Goal: Task Accomplishment & Management: Use online tool/utility

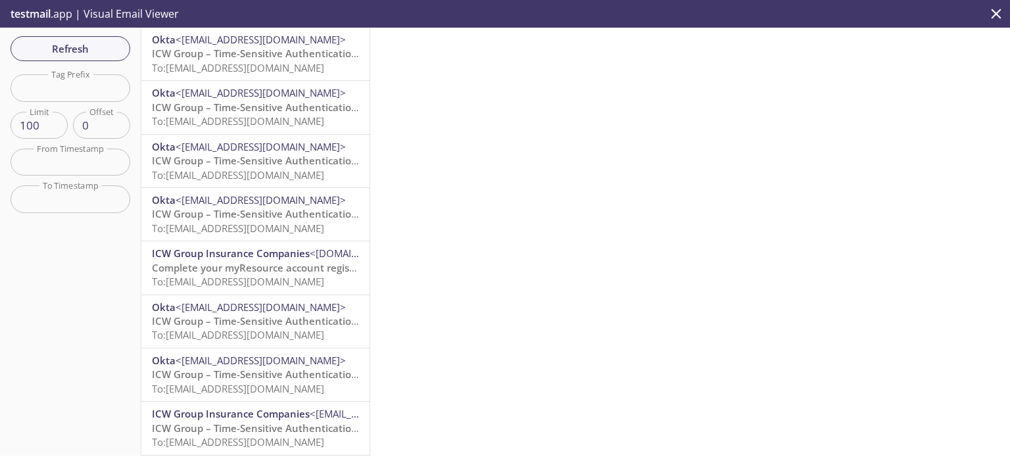
click at [996, 11] on icon "close" at bounding box center [996, 13] width 17 height 17
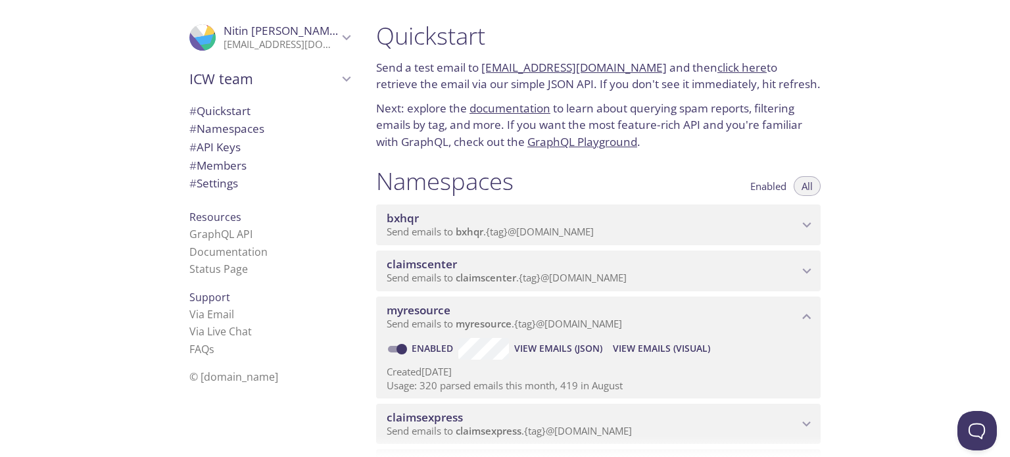
click at [692, 278] on p "Send emails to claimscenter . {tag} @[DOMAIN_NAME]" at bounding box center [593, 278] width 412 height 13
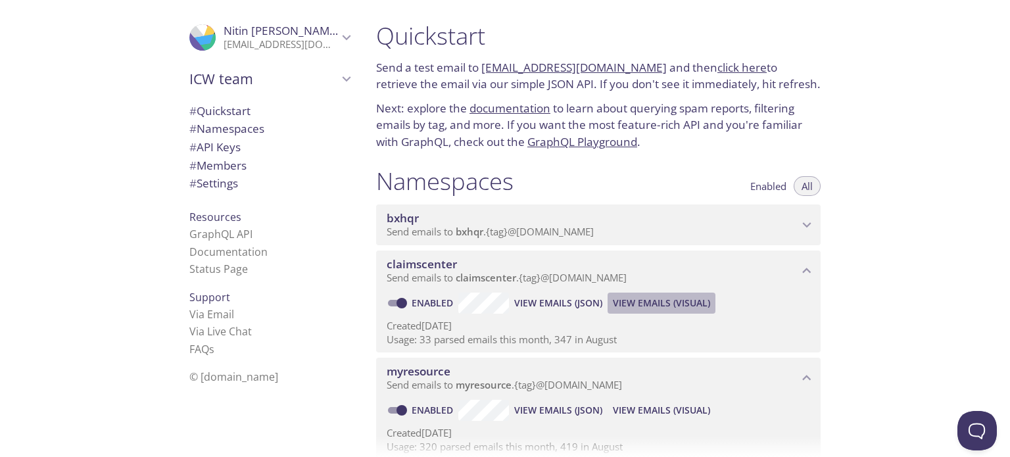
click at [650, 304] on span "View Emails (Visual)" at bounding box center [661, 303] width 97 height 16
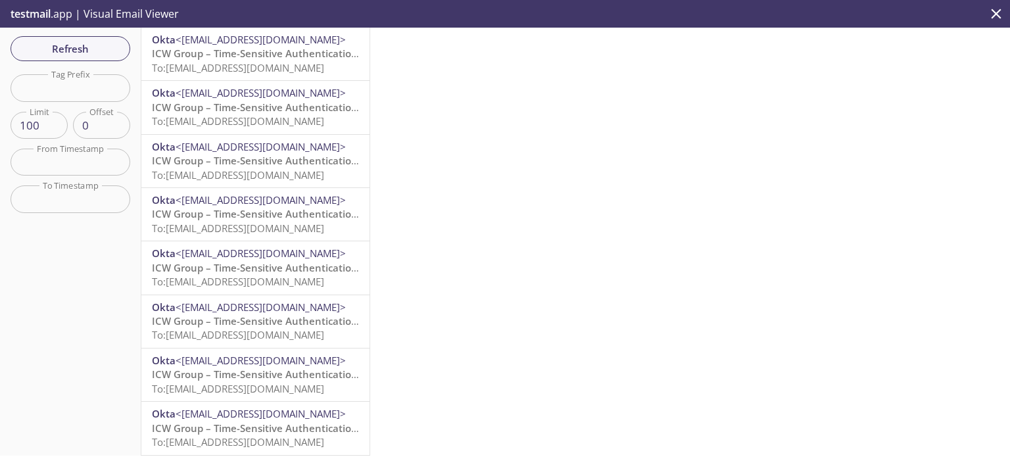
click at [279, 66] on span "To: [EMAIL_ADDRESS][DOMAIN_NAME]" at bounding box center [238, 67] width 172 height 13
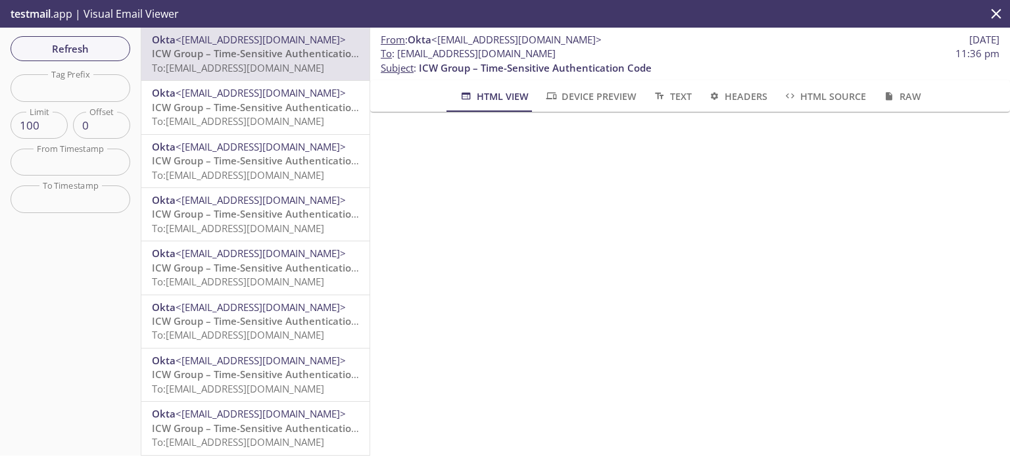
click at [994, 14] on icon "close" at bounding box center [996, 13] width 17 height 17
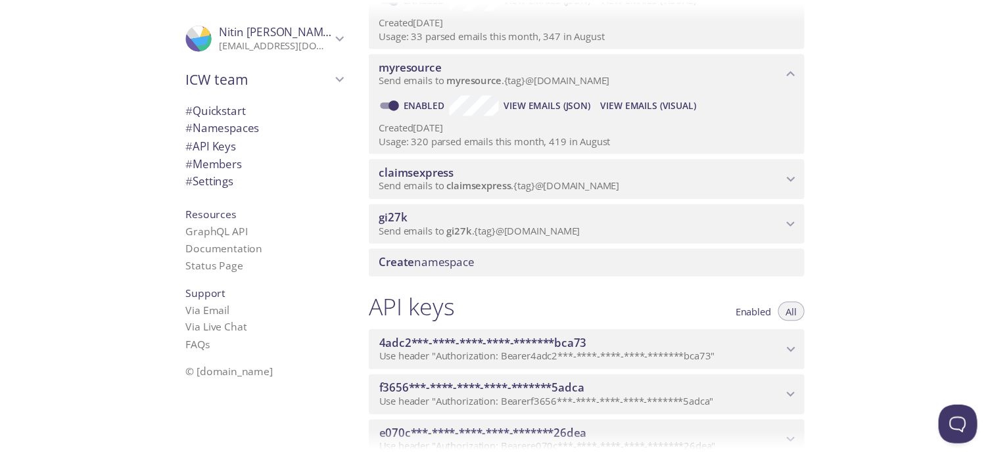
scroll to position [394, 0]
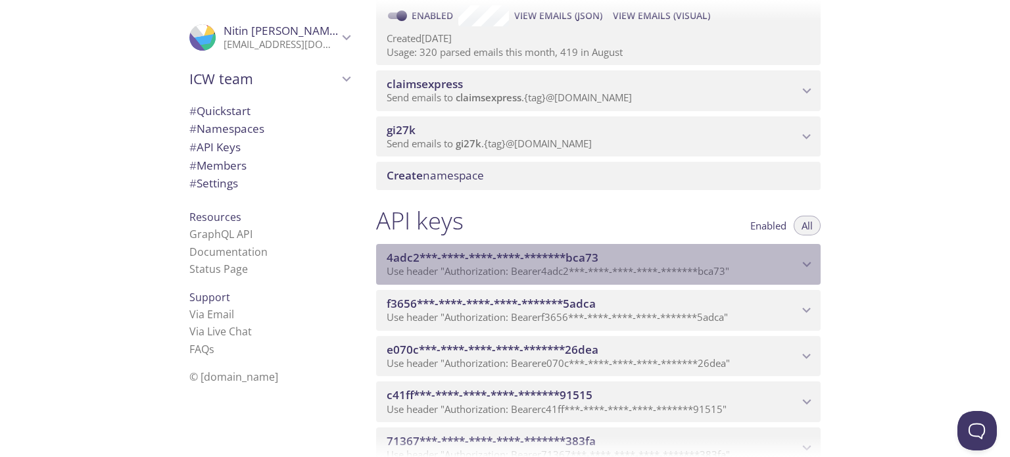
click at [651, 256] on span "4adc2***-****-****-****-*******bca73" at bounding box center [593, 258] width 412 height 14
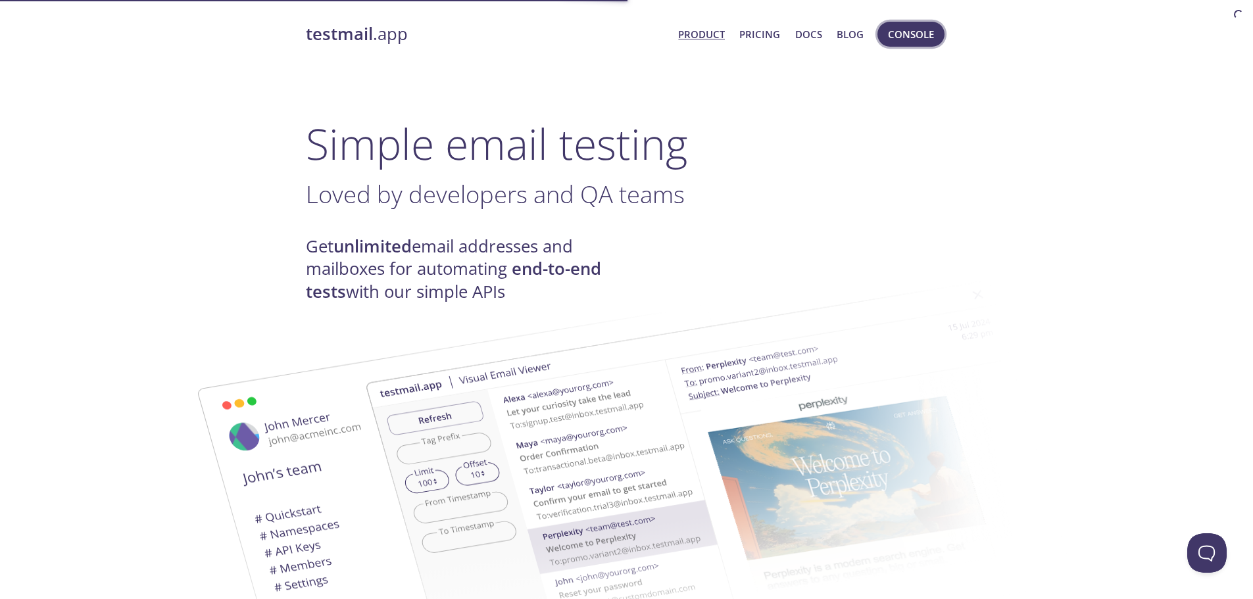
click at [917, 39] on span "Console" at bounding box center [911, 34] width 46 height 17
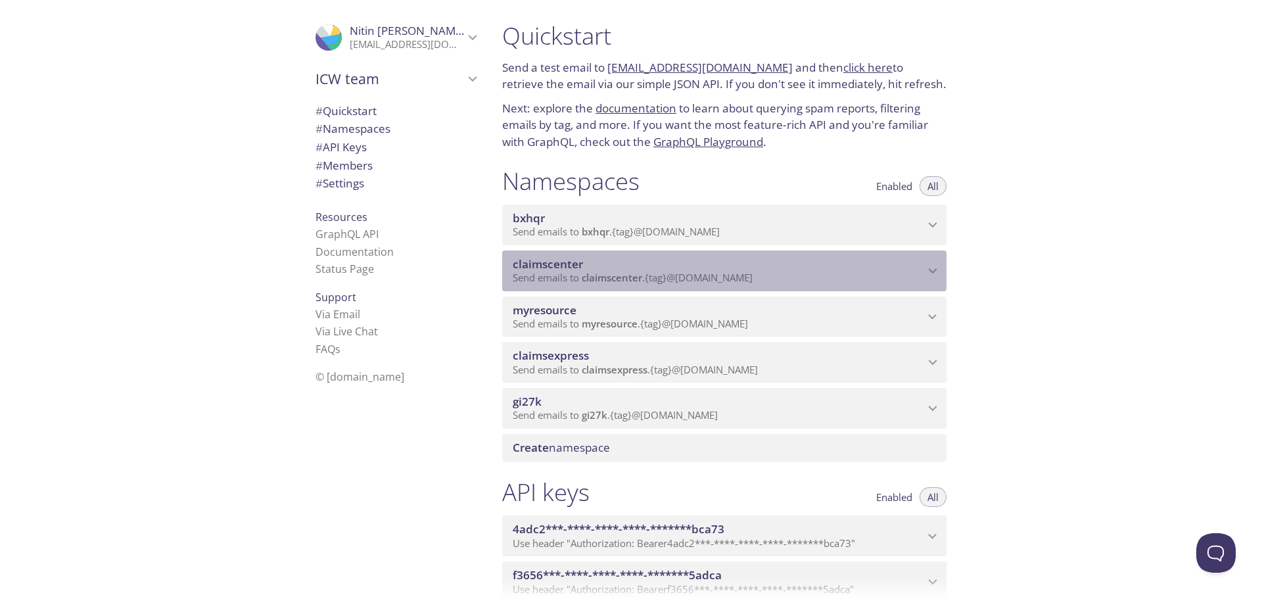
click at [838, 266] on span "claimscenter" at bounding box center [719, 264] width 412 height 14
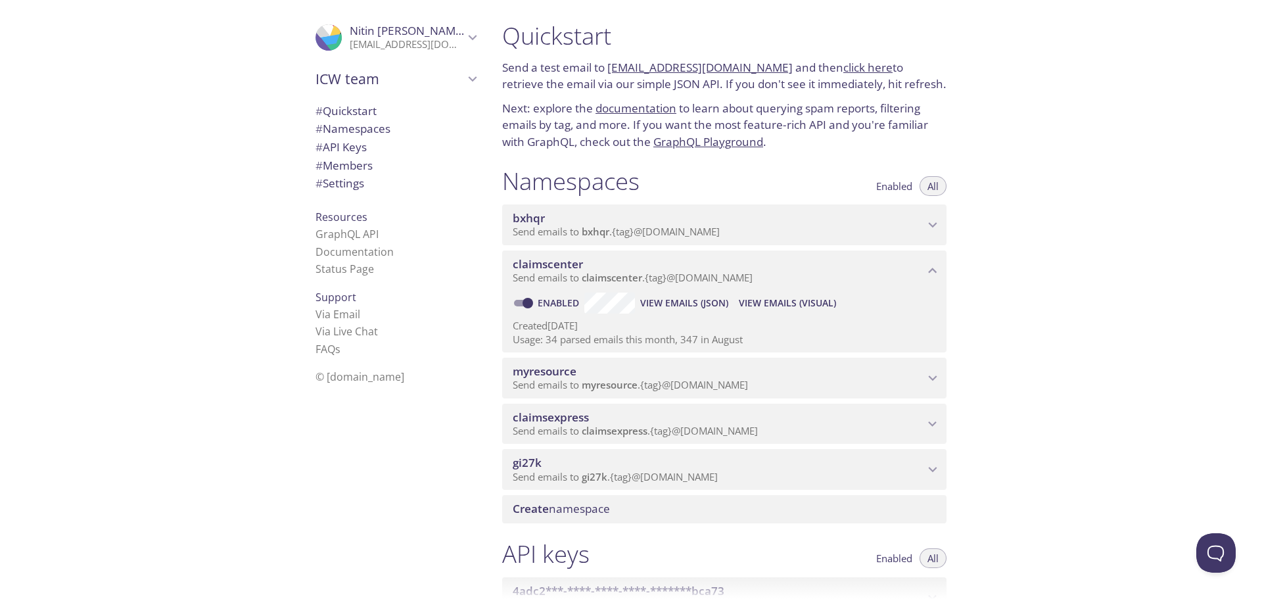
click at [789, 306] on span "View Emails (Visual)" at bounding box center [787, 303] width 97 height 16
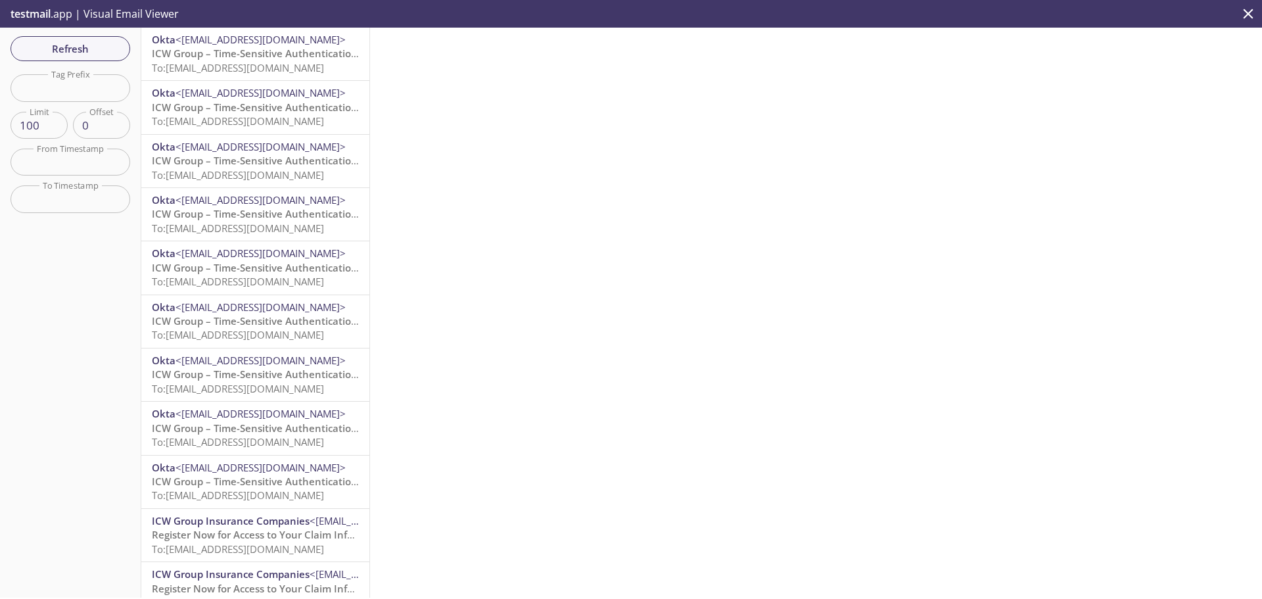
click at [269, 69] on span "To: claimscenter.3238@inbox.testmail.app" at bounding box center [238, 67] width 172 height 13
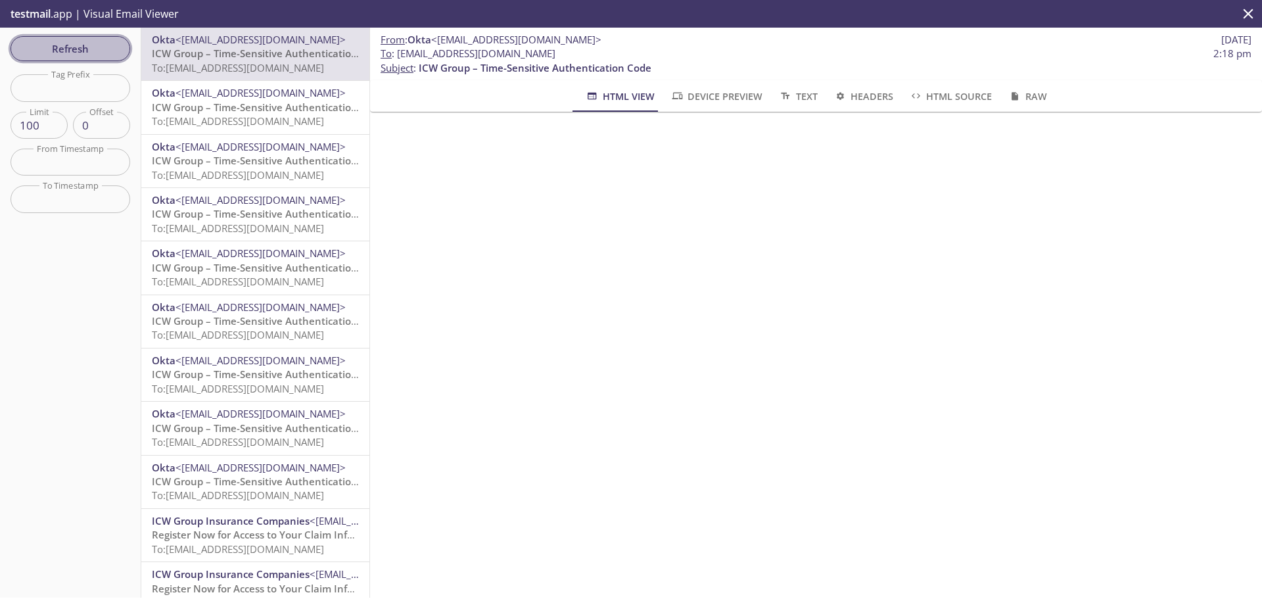
click at [89, 48] on span "Refresh" at bounding box center [70, 48] width 99 height 17
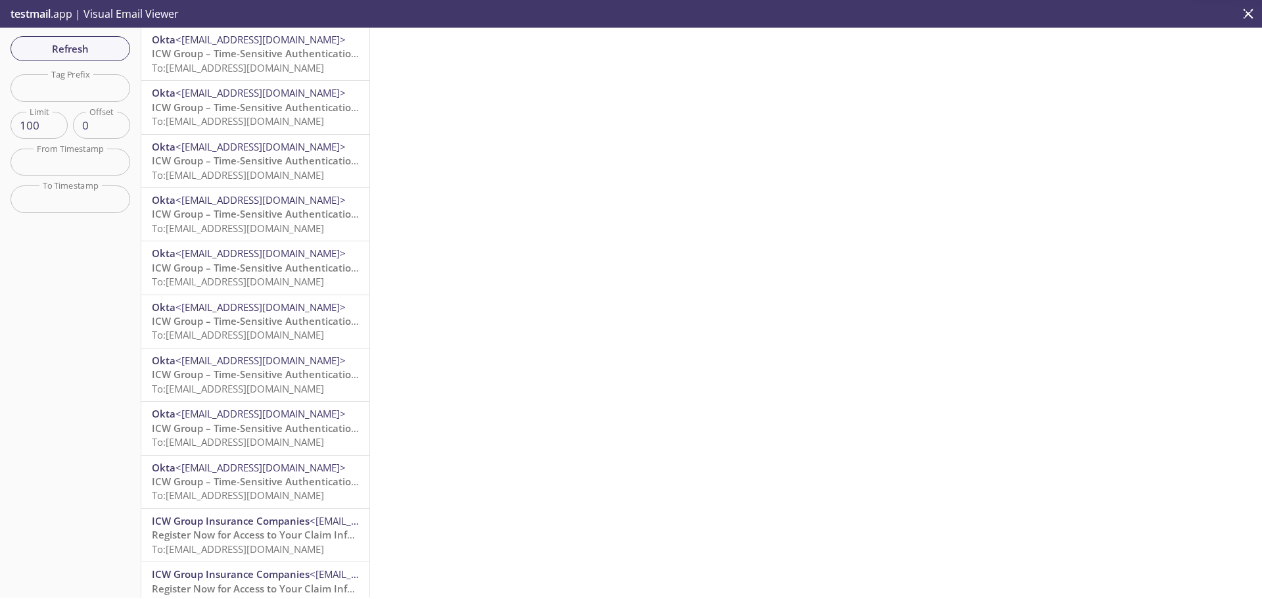
click at [1246, 10] on icon "close" at bounding box center [1248, 13] width 17 height 17
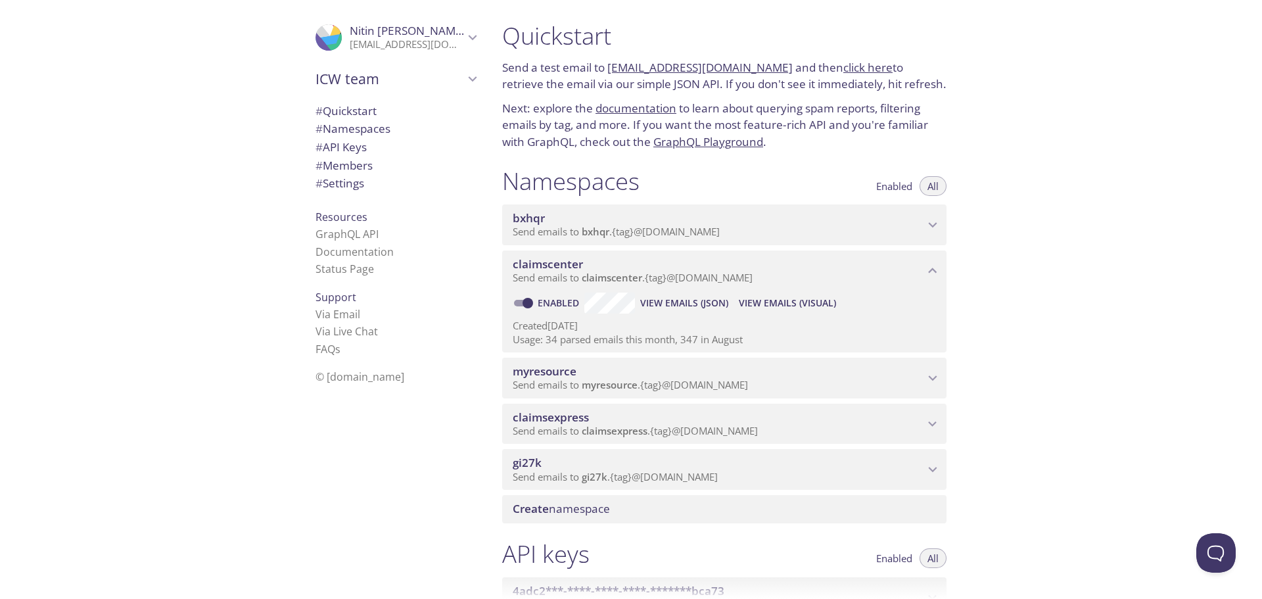
click at [636, 377] on span "myresource" at bounding box center [719, 371] width 412 height 14
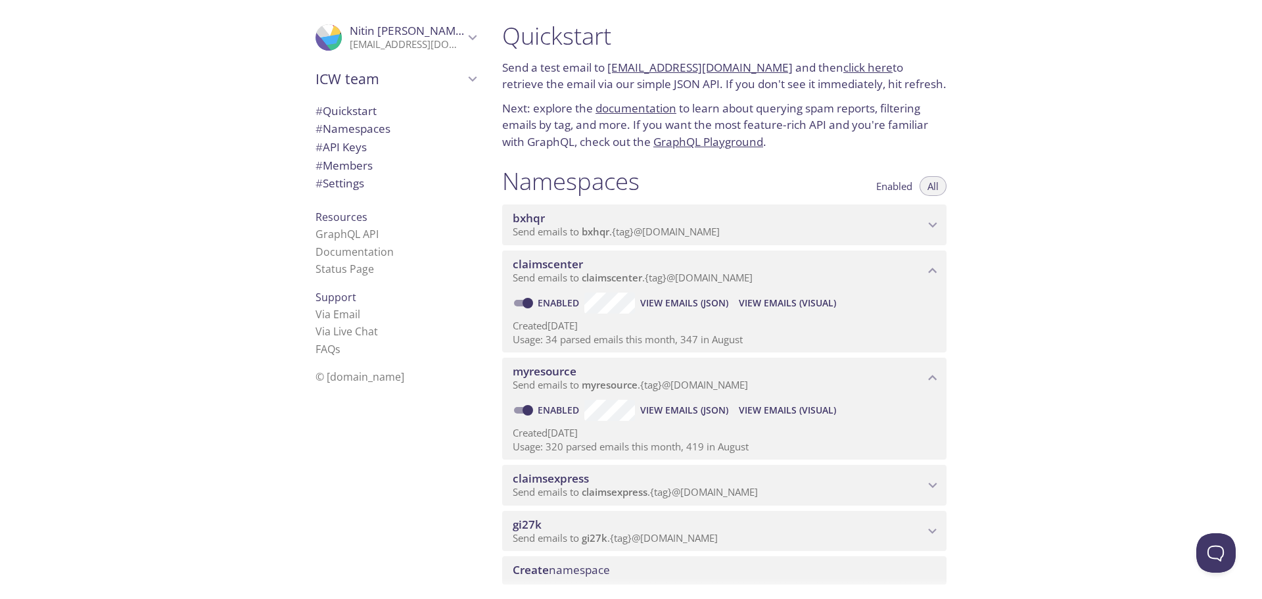
click at [796, 404] on span "View Emails (Visual)" at bounding box center [787, 410] width 97 height 16
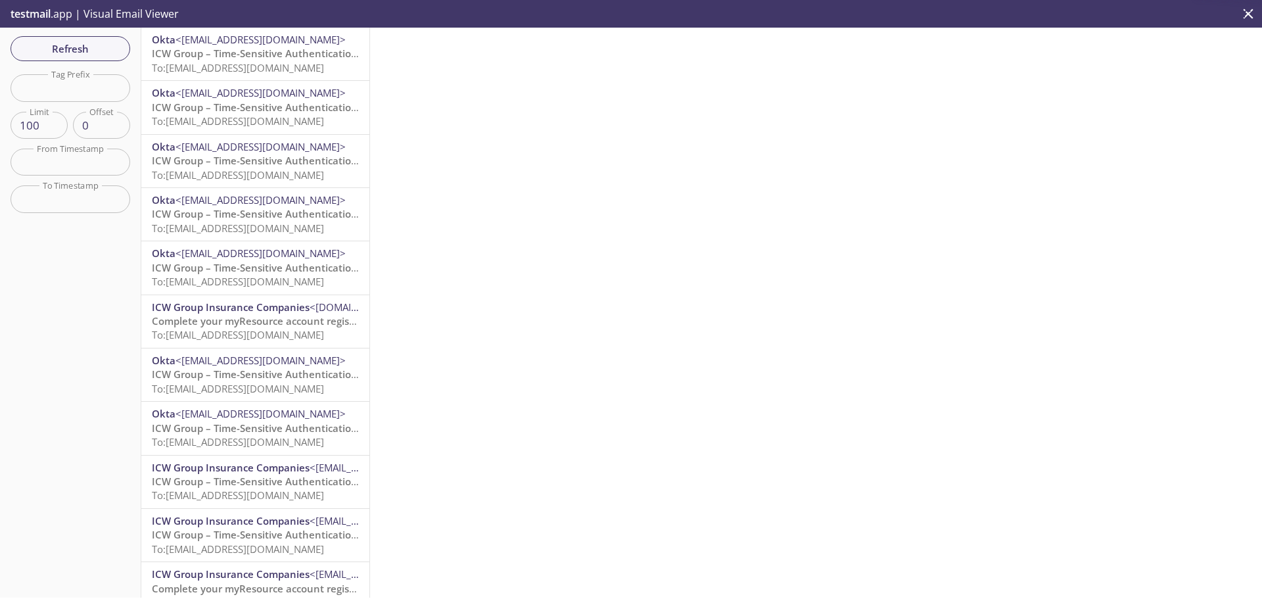
click at [295, 61] on span "To: myresource.paradise18@inbox.testmail.app" at bounding box center [238, 67] width 172 height 13
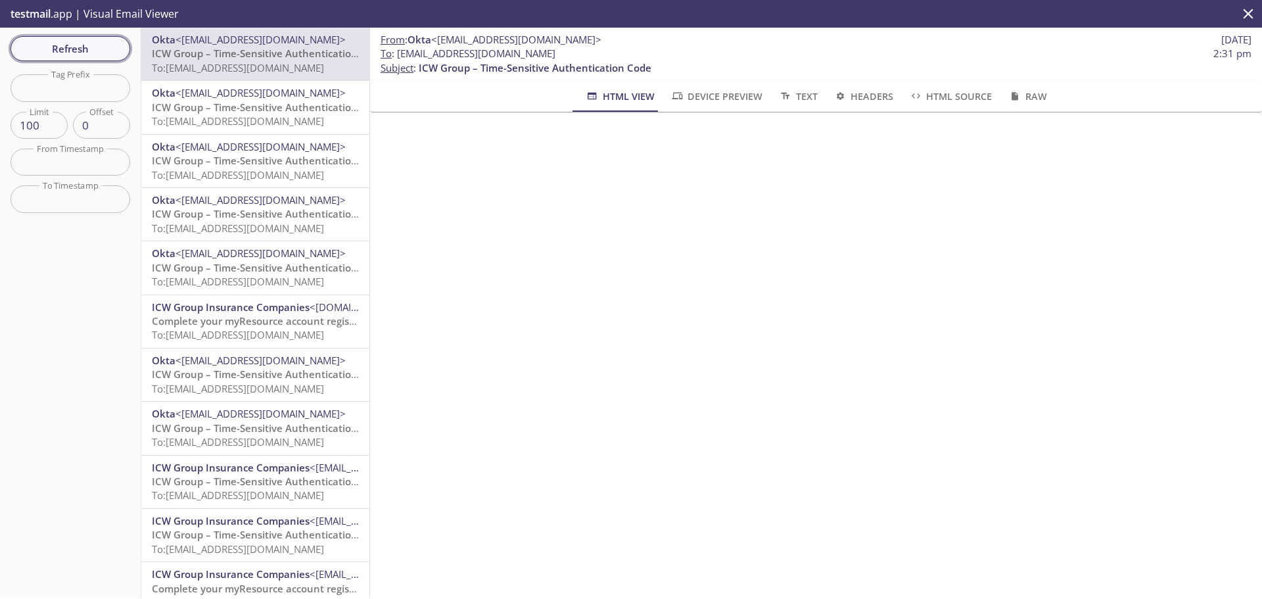
click at [75, 53] on span "Refresh" at bounding box center [70, 48] width 99 height 17
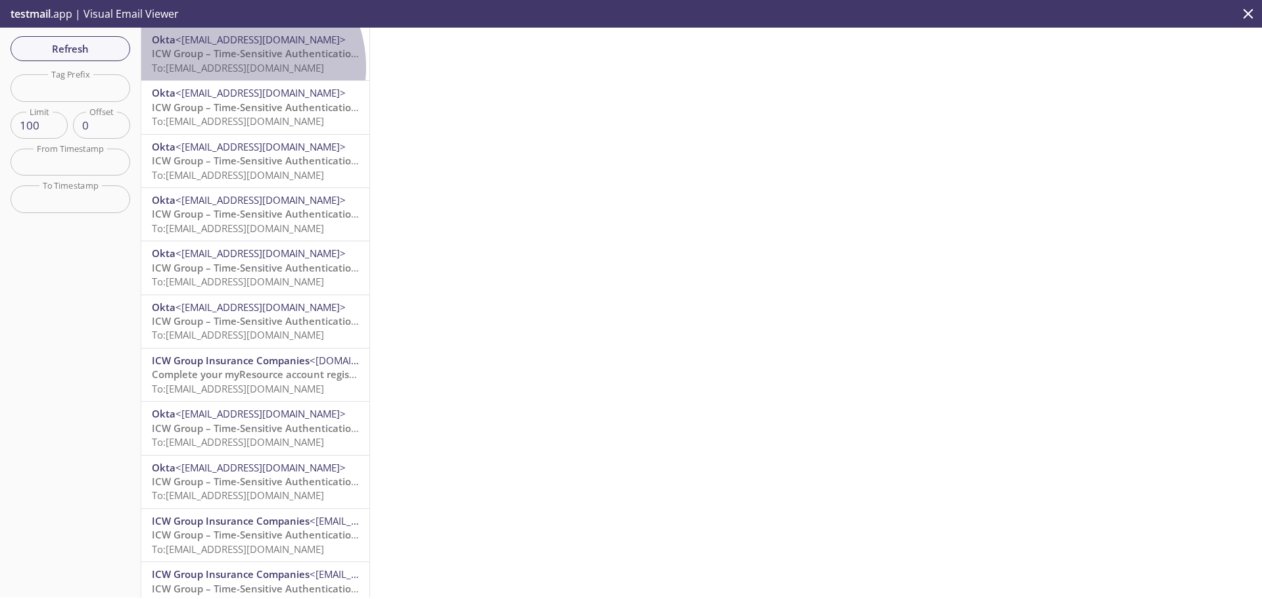
click at [234, 67] on span "To: myresource.paradise25@inbox.testmail.app" at bounding box center [238, 67] width 172 height 13
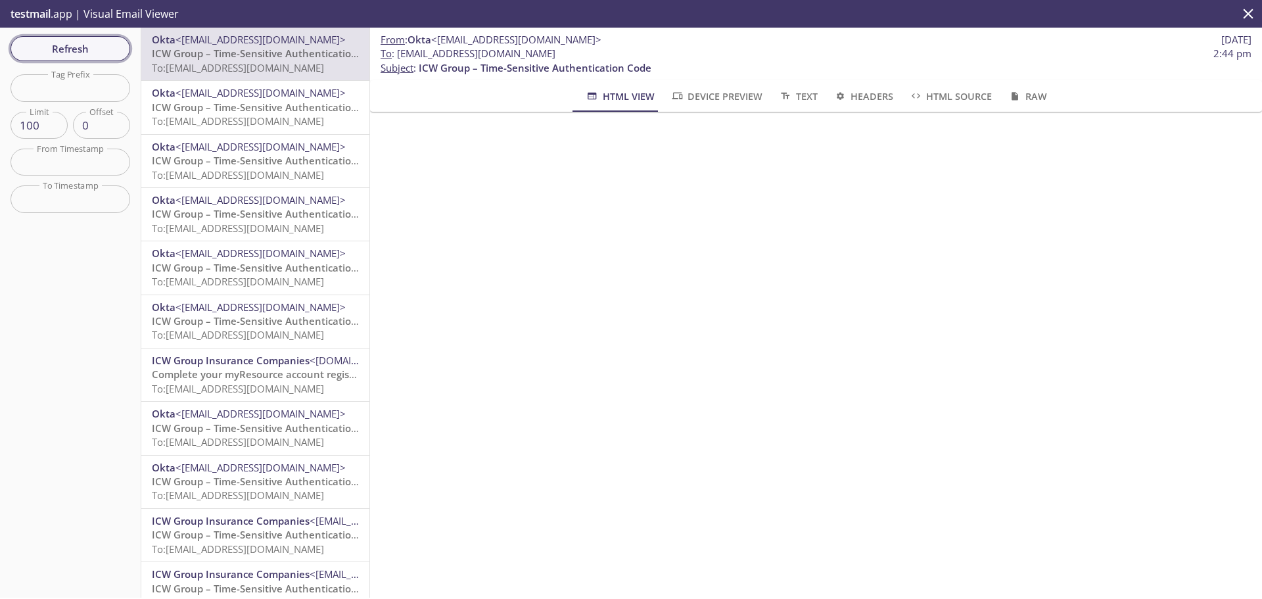
click at [78, 53] on span "Refresh" at bounding box center [70, 48] width 99 height 17
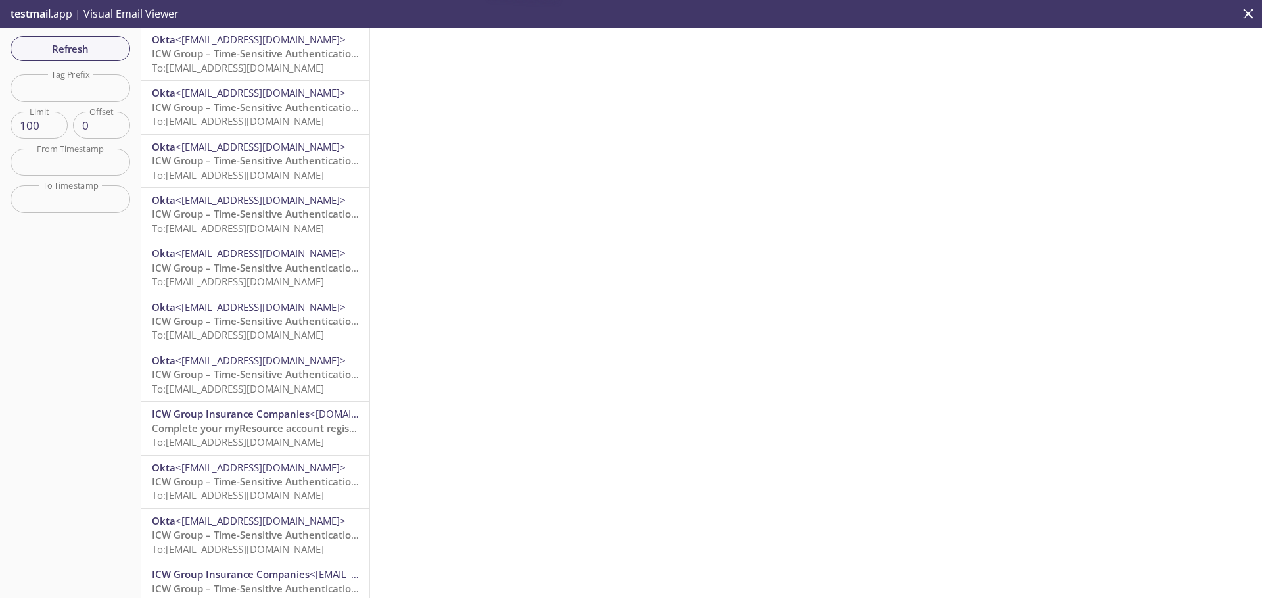
click at [268, 62] on span "To: myresource.paradise23@inbox.testmail.app" at bounding box center [238, 67] width 172 height 13
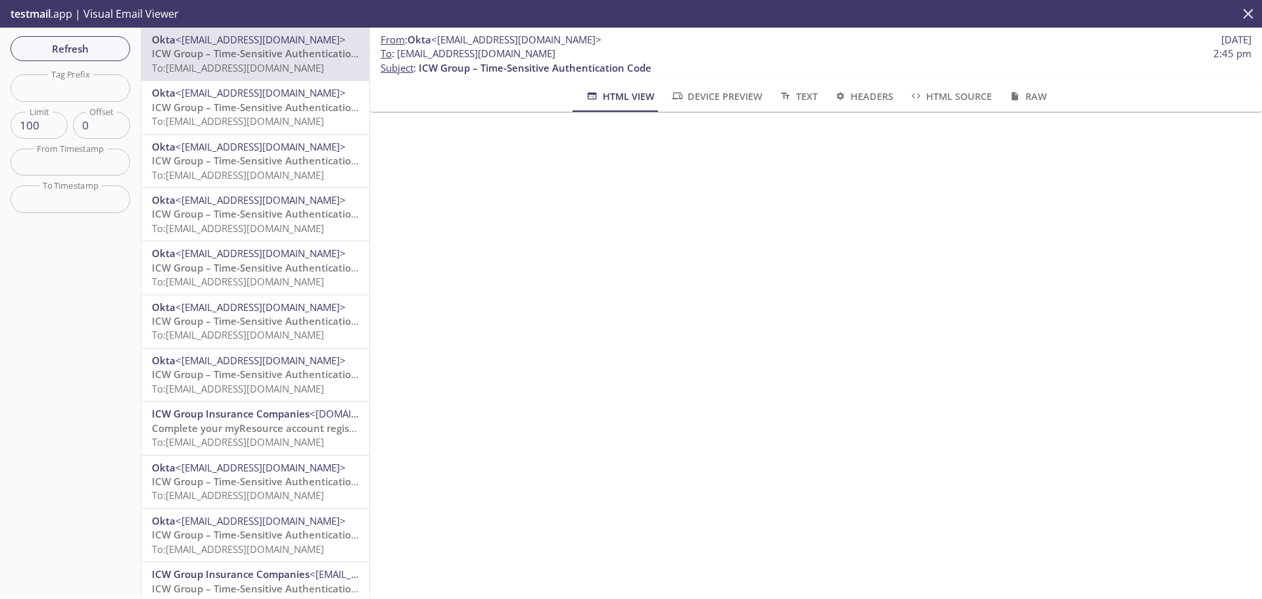
click at [1245, 13] on icon "close" at bounding box center [1248, 13] width 17 height 17
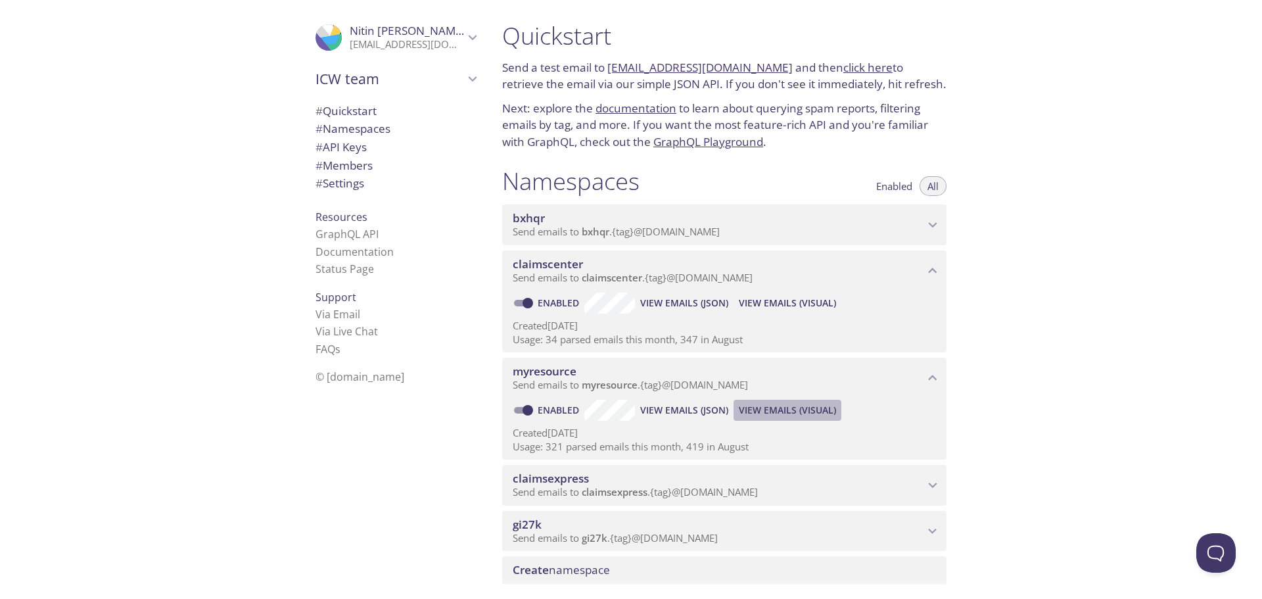
click at [796, 405] on span "View Emails (Visual)" at bounding box center [787, 410] width 97 height 16
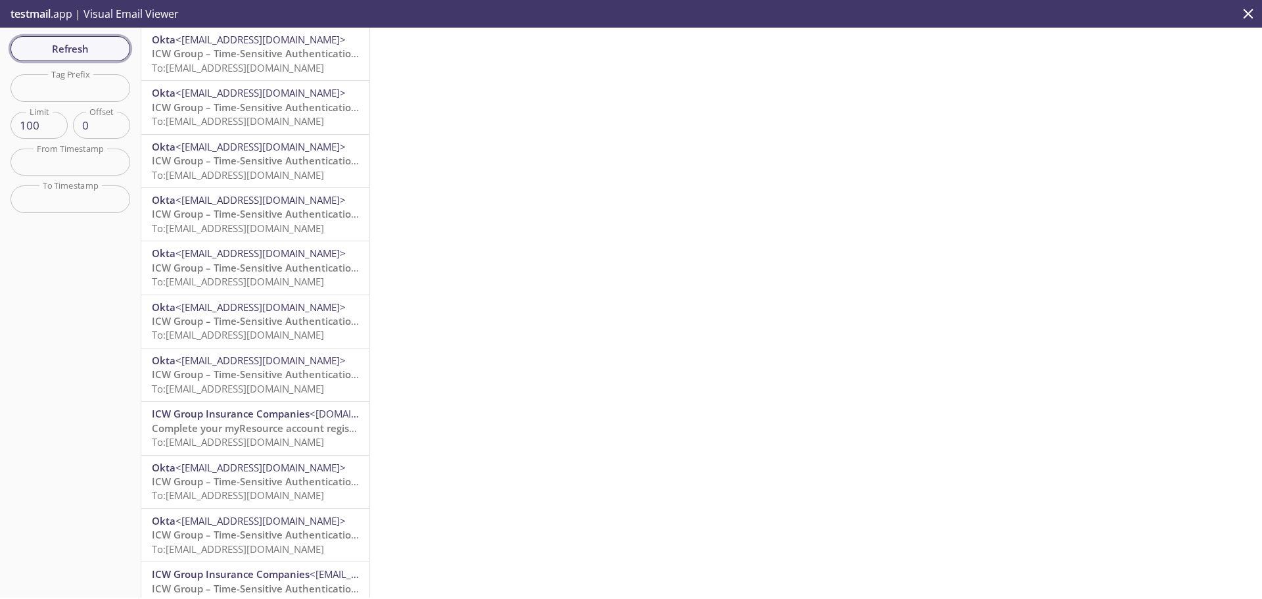
click at [74, 46] on span "Refresh" at bounding box center [70, 48] width 99 height 17
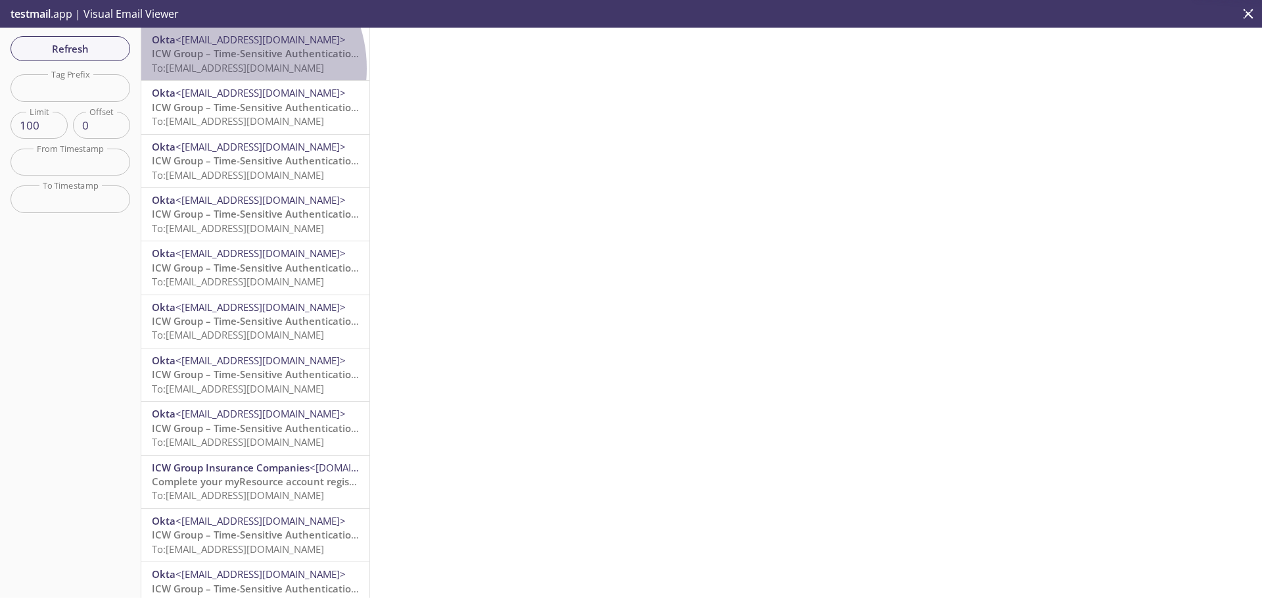
click at [229, 68] on span "To: myresource.paradise18@inbox.testmail.app" at bounding box center [238, 67] width 172 height 13
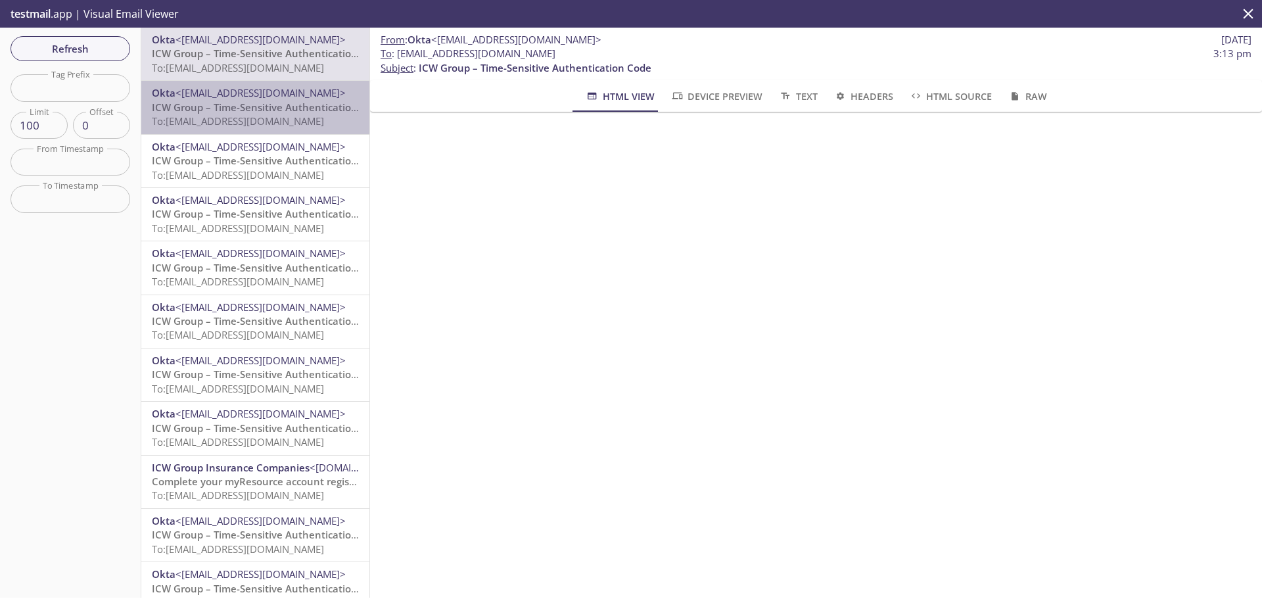
click at [279, 125] on span "To: myresource.paradise23@inbox.testmail.app" at bounding box center [238, 120] width 172 height 13
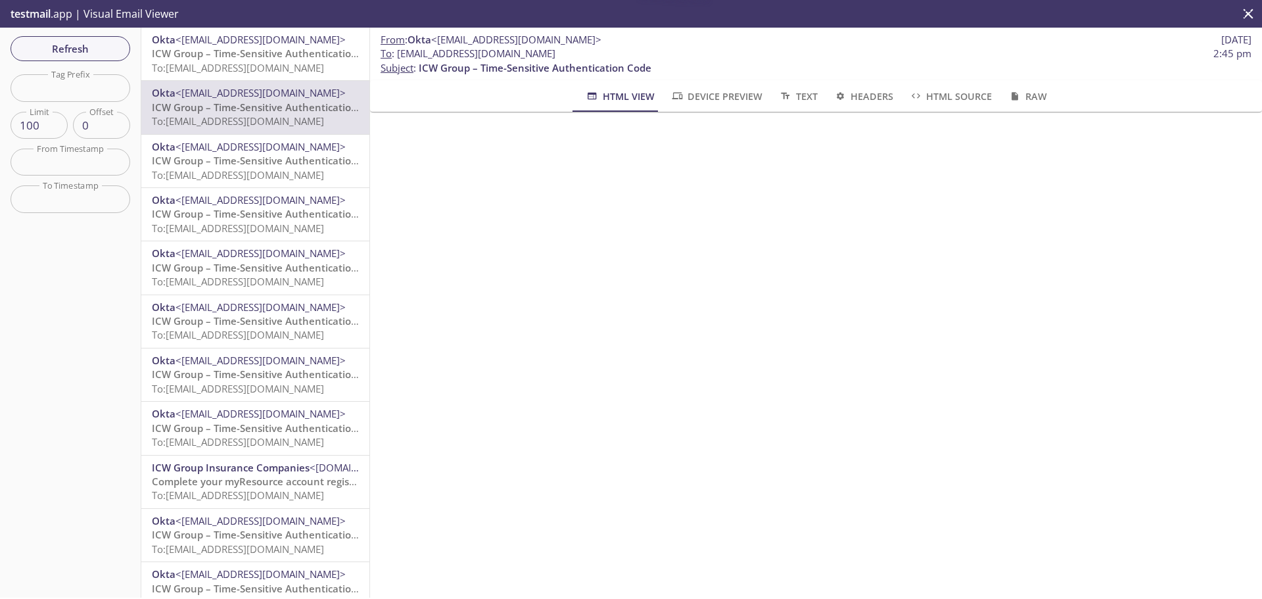
click at [556, 53] on span "To : myresource.paradise23@inbox.testmail.app" at bounding box center [468, 54] width 175 height 14
drag, startPoint x: 602, startPoint y: 53, endPoint x: 402, endPoint y: 56, distance: 199.9
click at [402, 56] on span "To : myresource.paradise23@inbox.testmail.app 2:45 pm" at bounding box center [816, 54] width 871 height 14
copy span "[EMAIL_ADDRESS][DOMAIN_NAME]"
